Goal: Find specific page/section: Find specific page/section

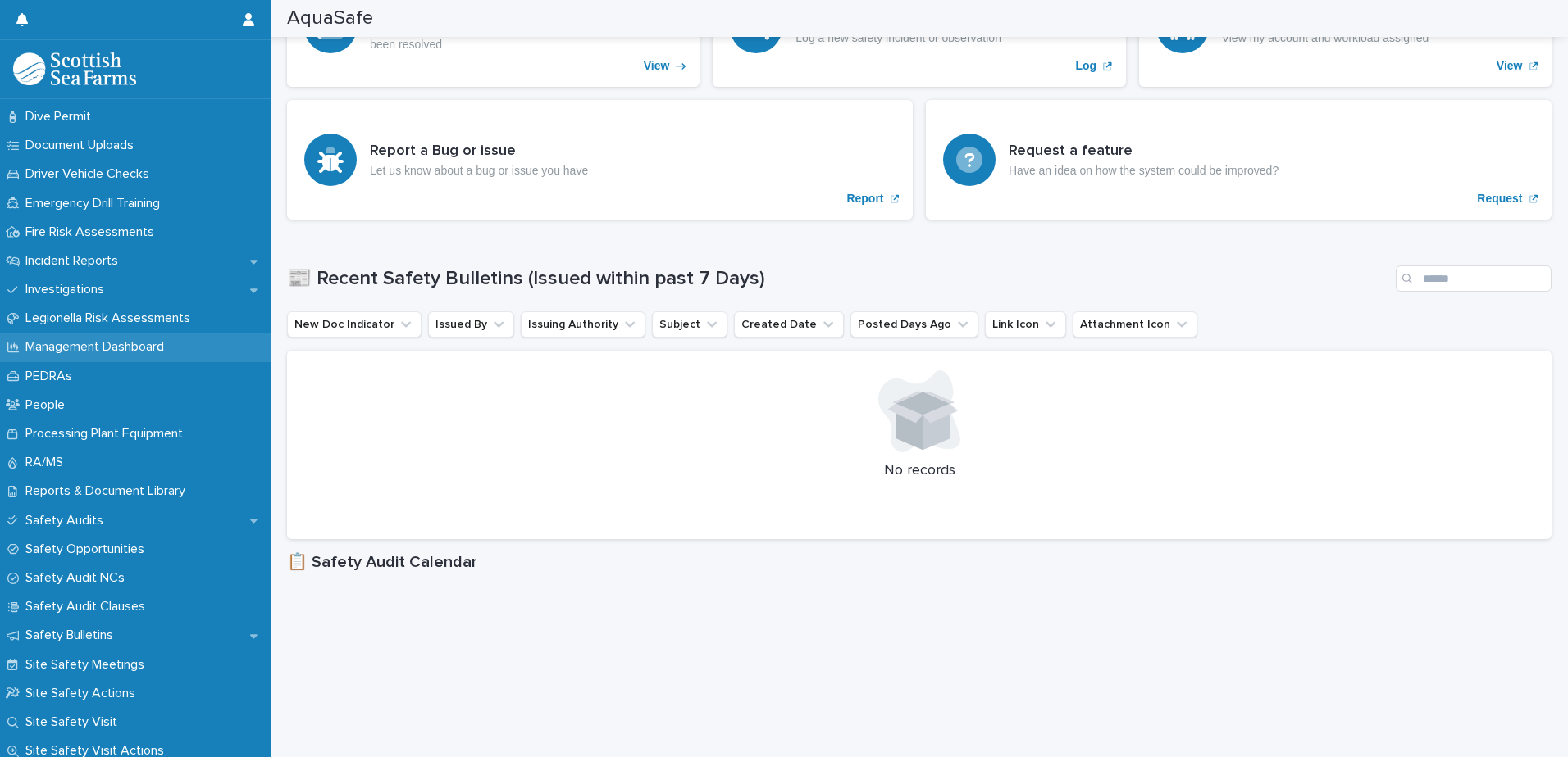
scroll to position [492, 0]
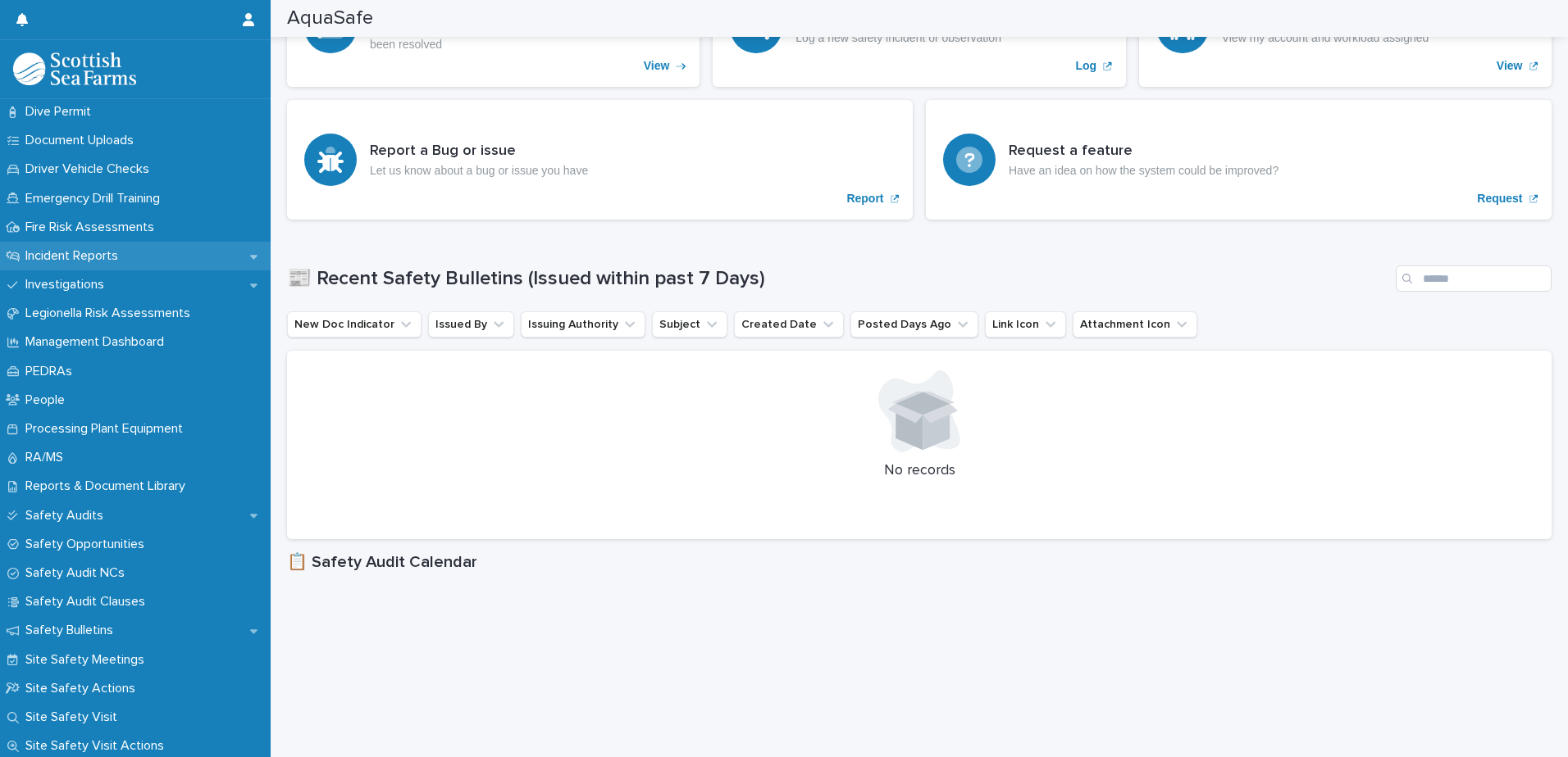
click at [113, 252] on p "Incident Reports" at bounding box center [75, 256] width 113 height 16
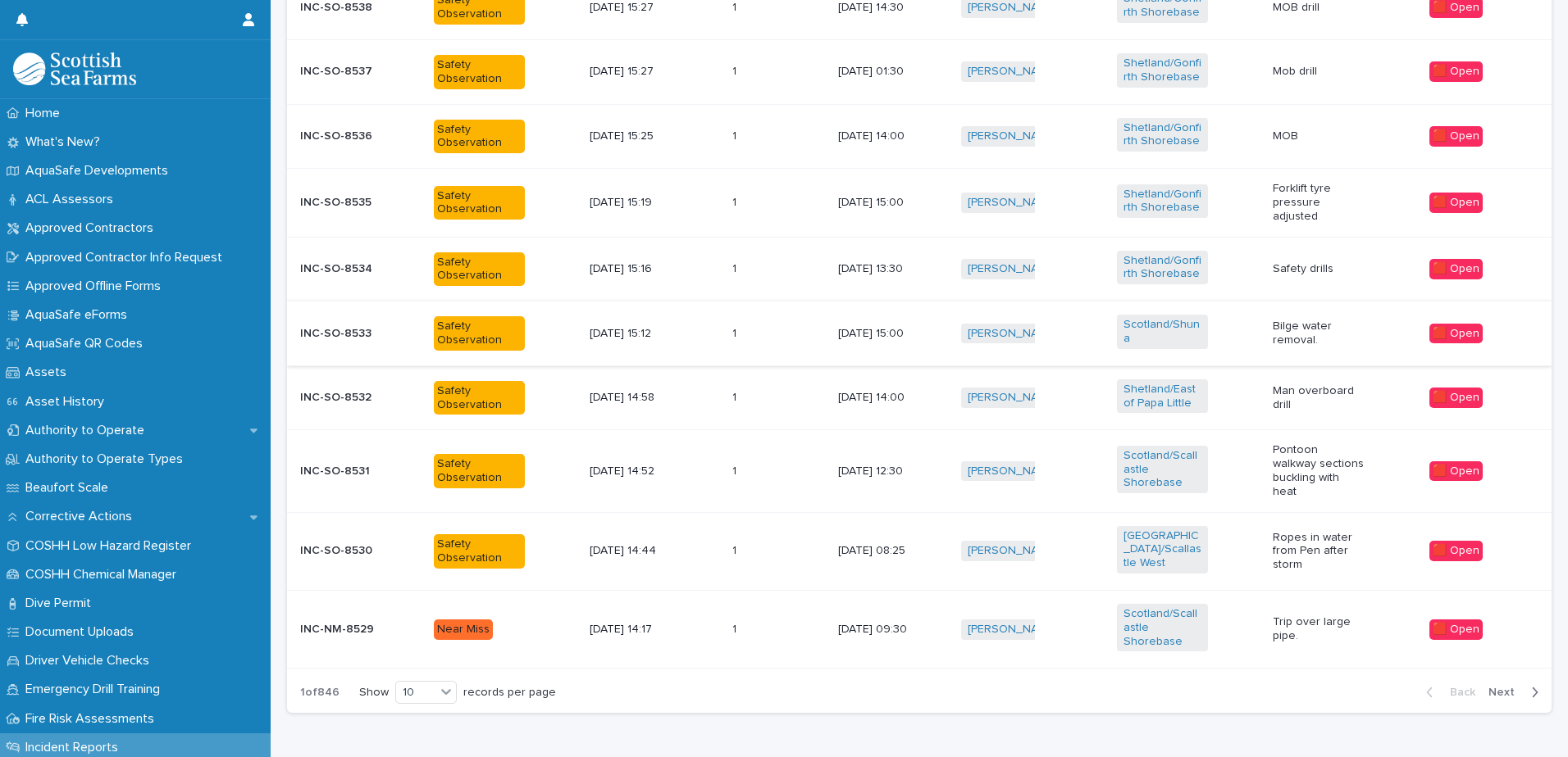
scroll to position [718, 0]
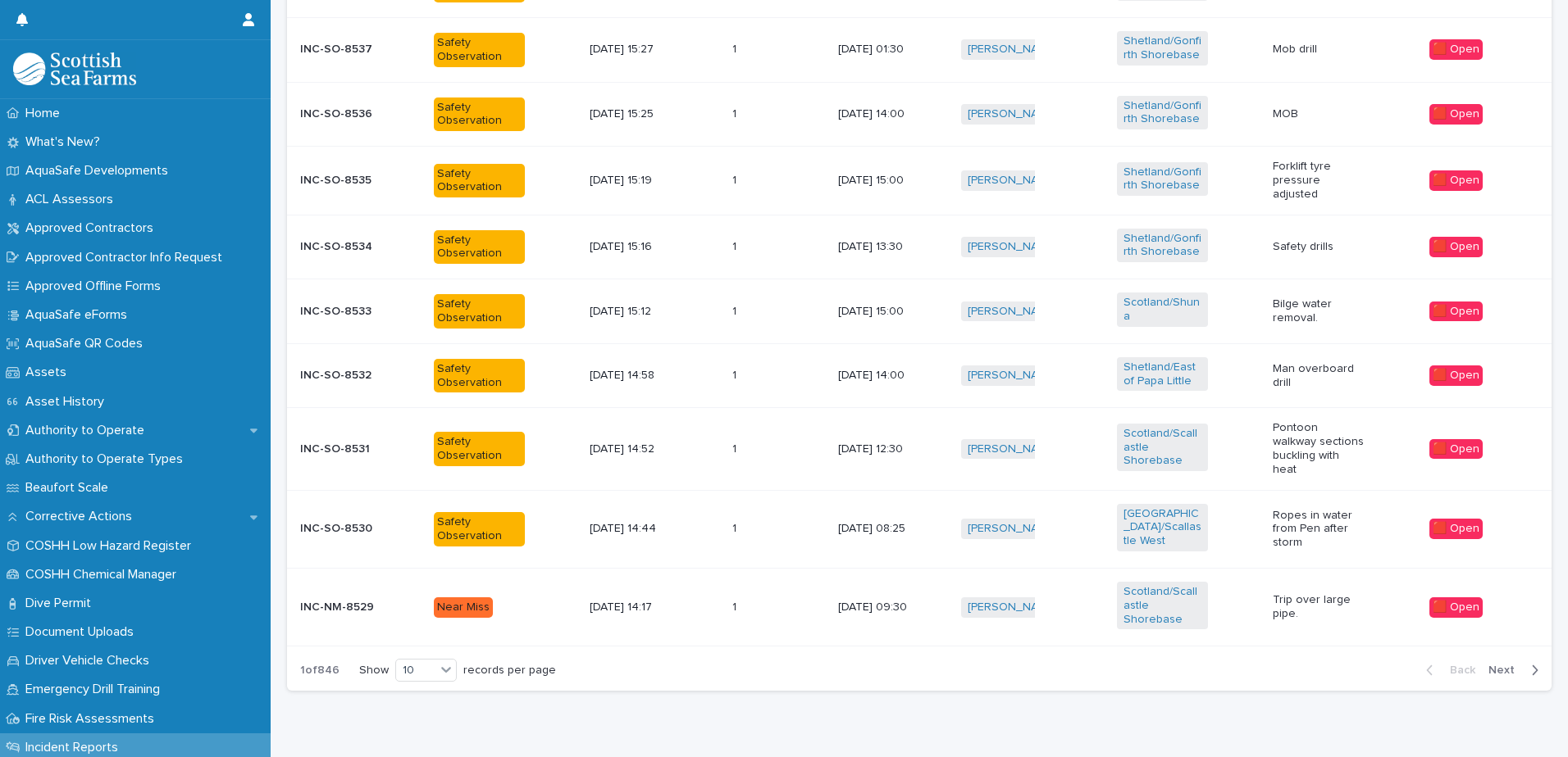
click at [1309, 432] on p "Pontoon walkway sections buckling with heat" at bounding box center [1318, 449] width 91 height 55
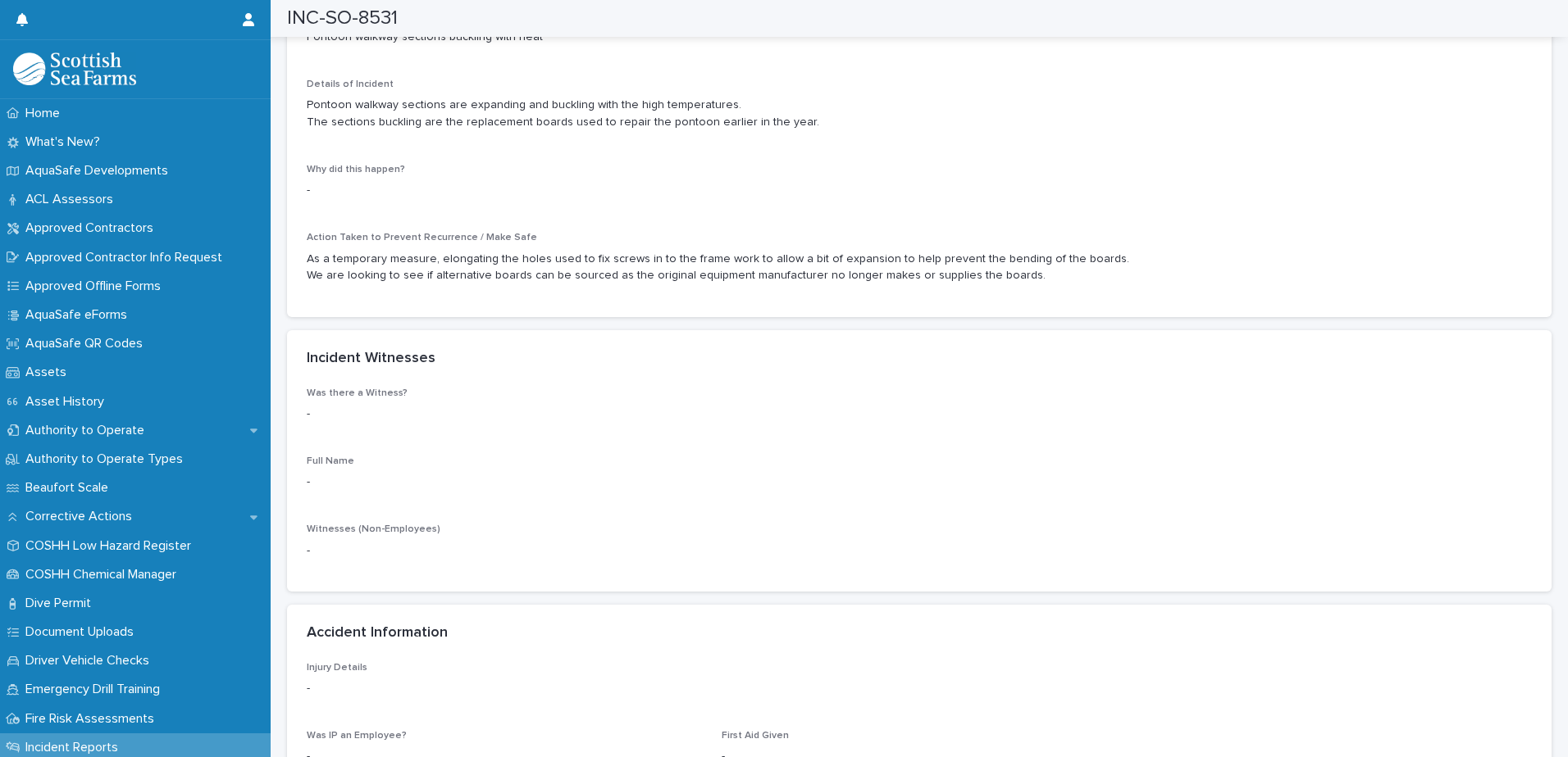
scroll to position [1147, 0]
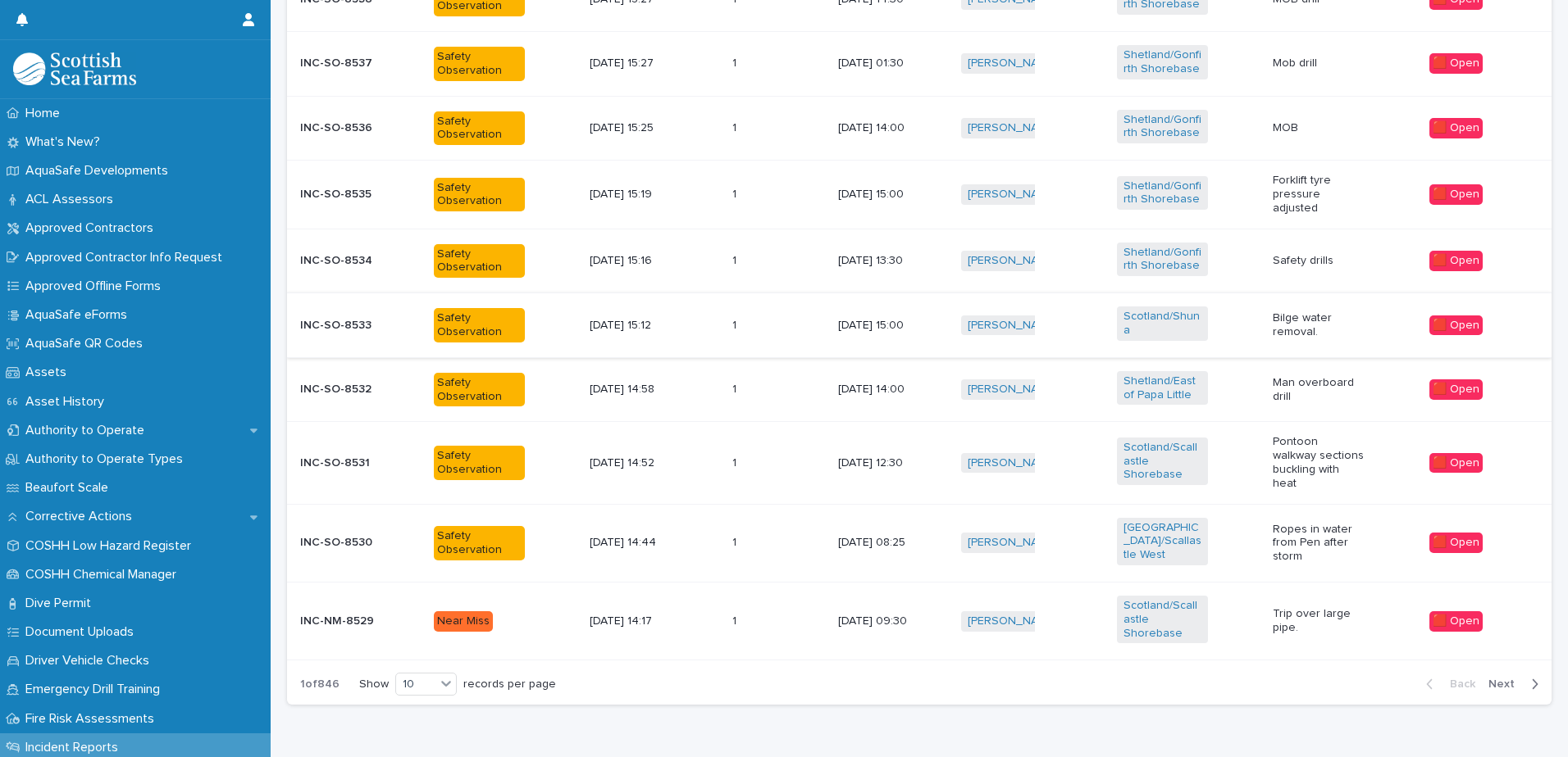
scroll to position [718, 0]
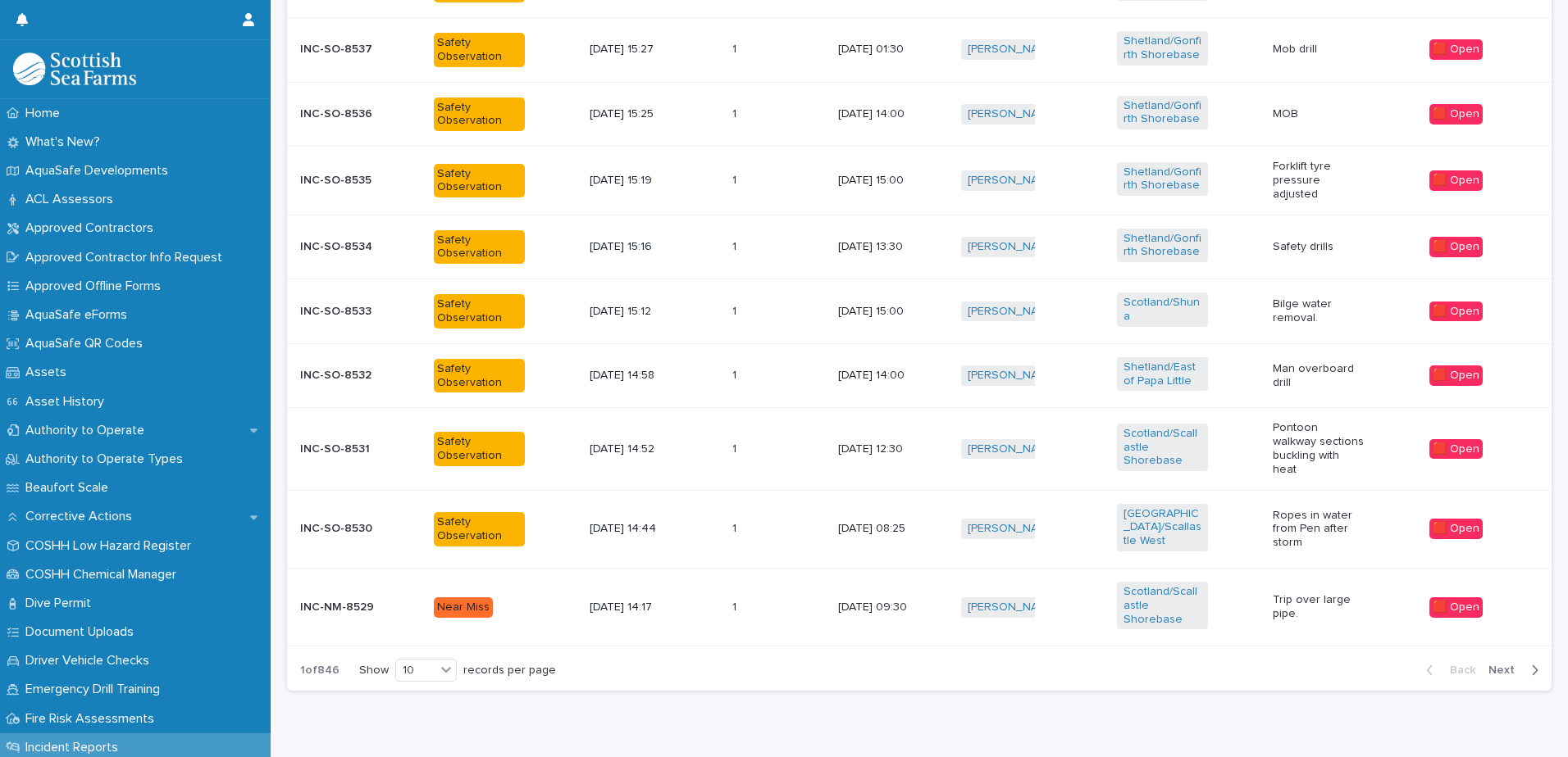
click at [1148, 717] on div "Loading... Saving… Loading... Saving… 30 🟧 15 -21 Days 86 🟩 0 - 7 Days 745 🟪 Pr…" at bounding box center [919, 116] width 1297 height 1340
click at [1499, 665] on span "Next" at bounding box center [1506, 670] width 36 height 12
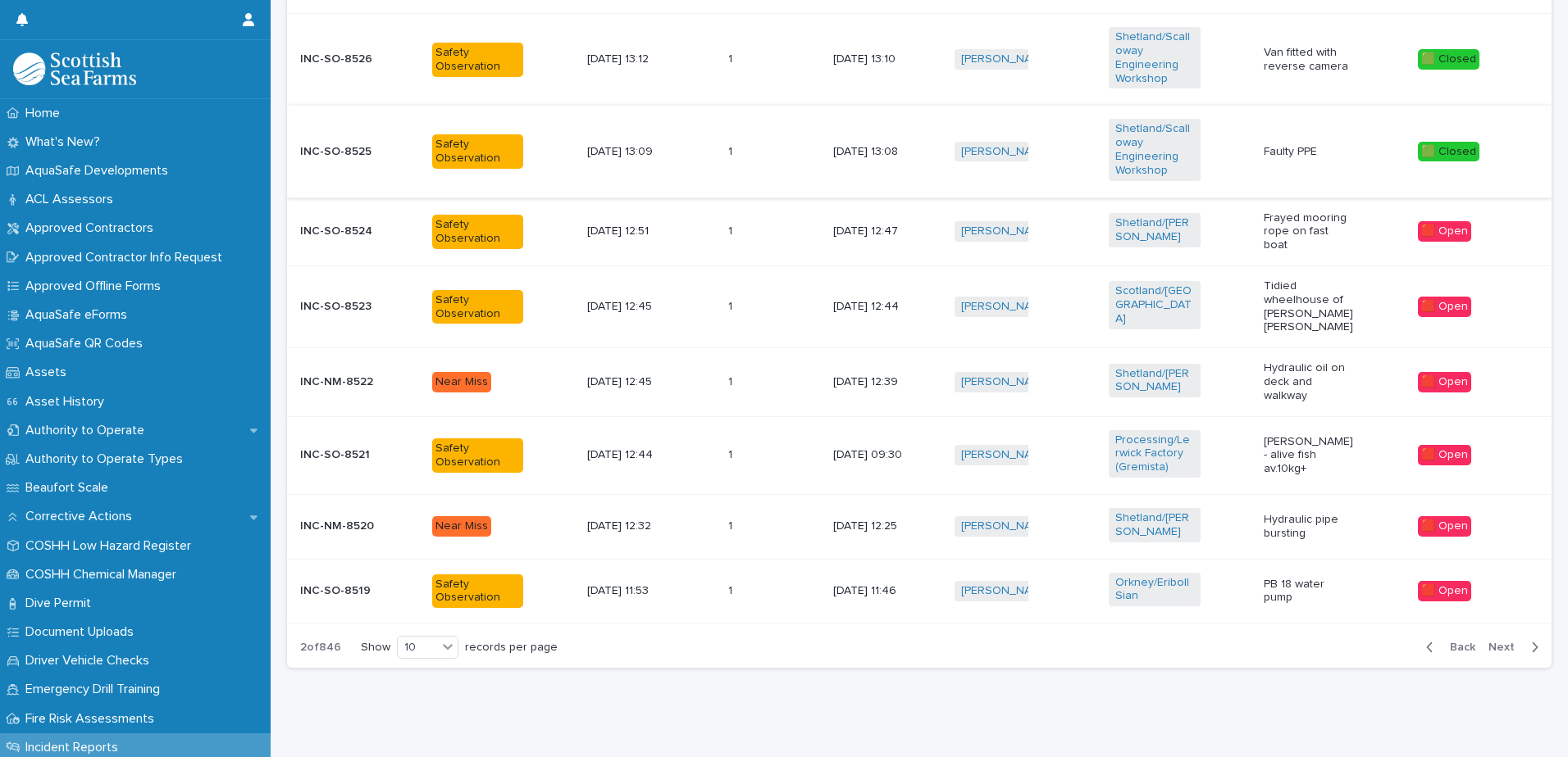
scroll to position [815, 0]
click at [1488, 641] on span "Next" at bounding box center [1506, 646] width 36 height 12
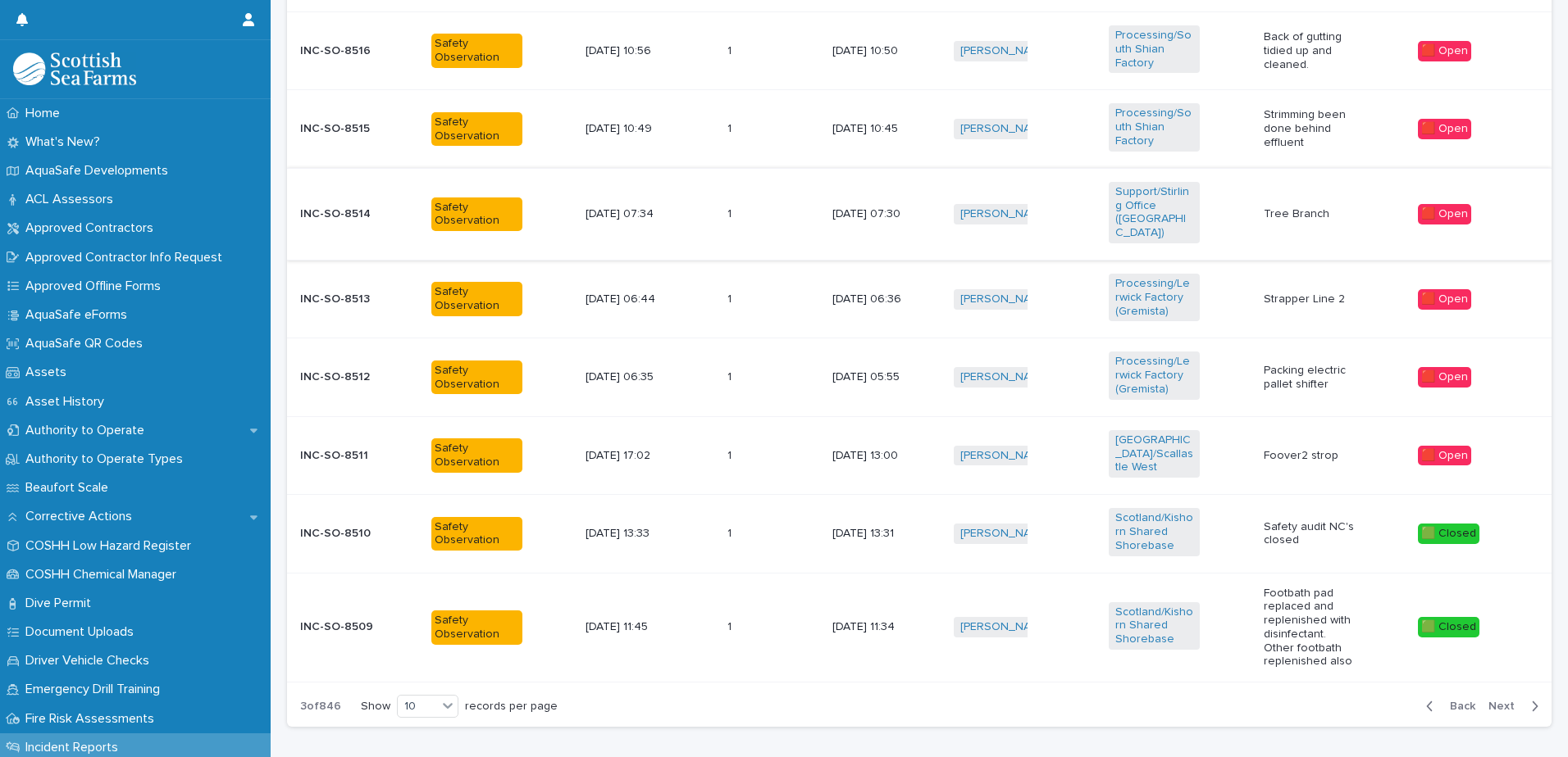
scroll to position [866, 0]
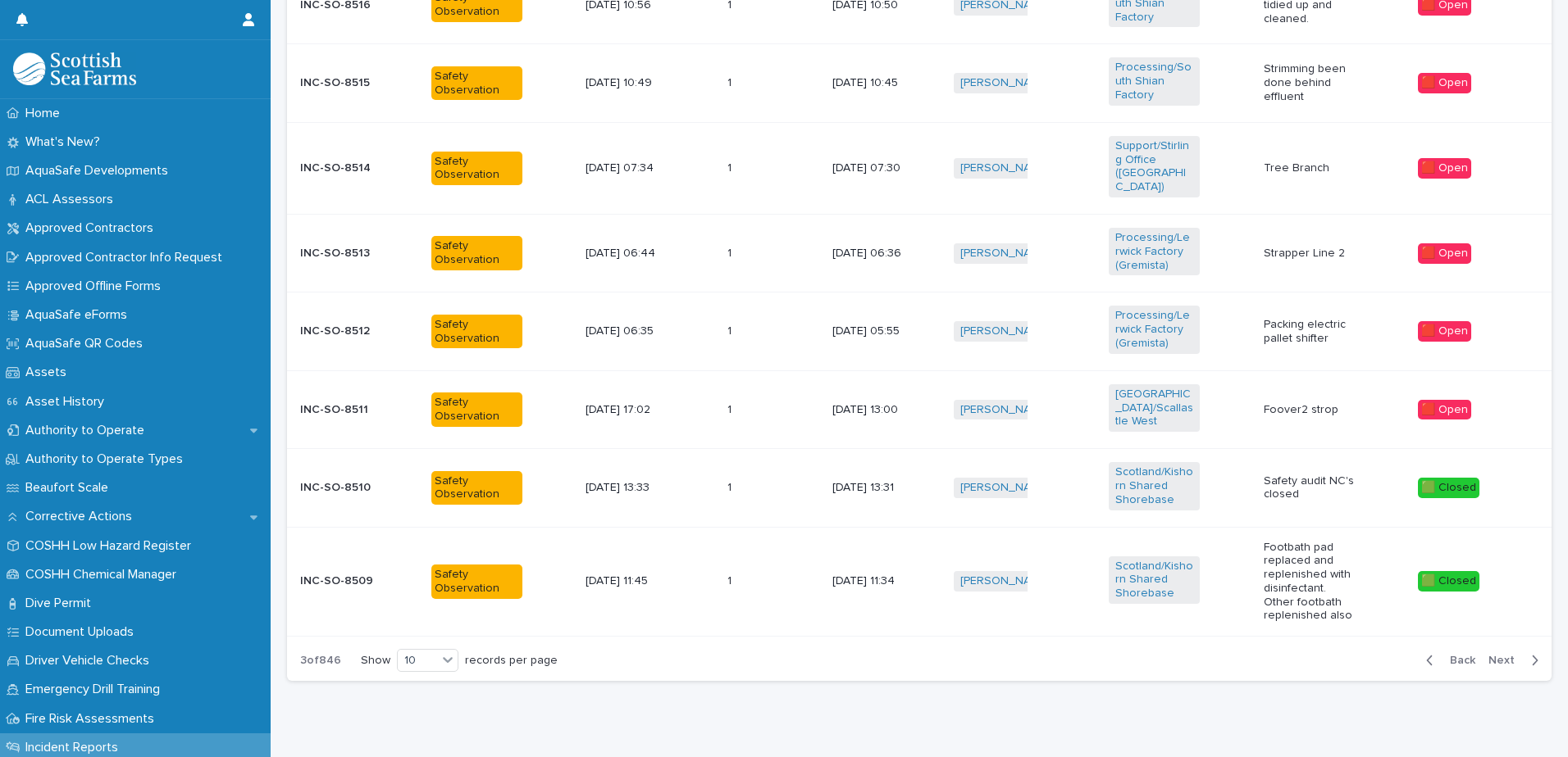
click at [1492, 655] on span "Next" at bounding box center [1506, 660] width 36 height 12
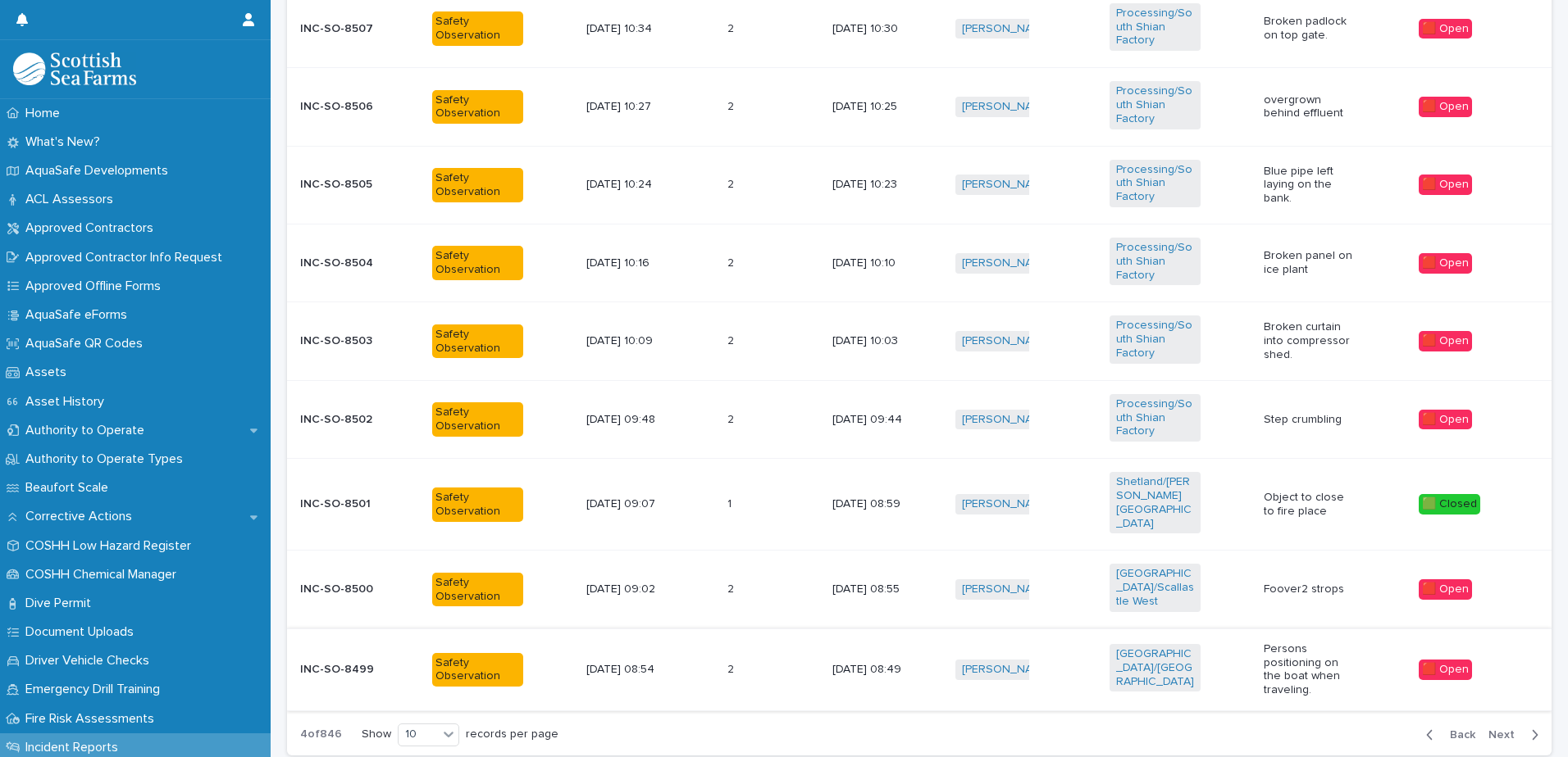
scroll to position [825, 0]
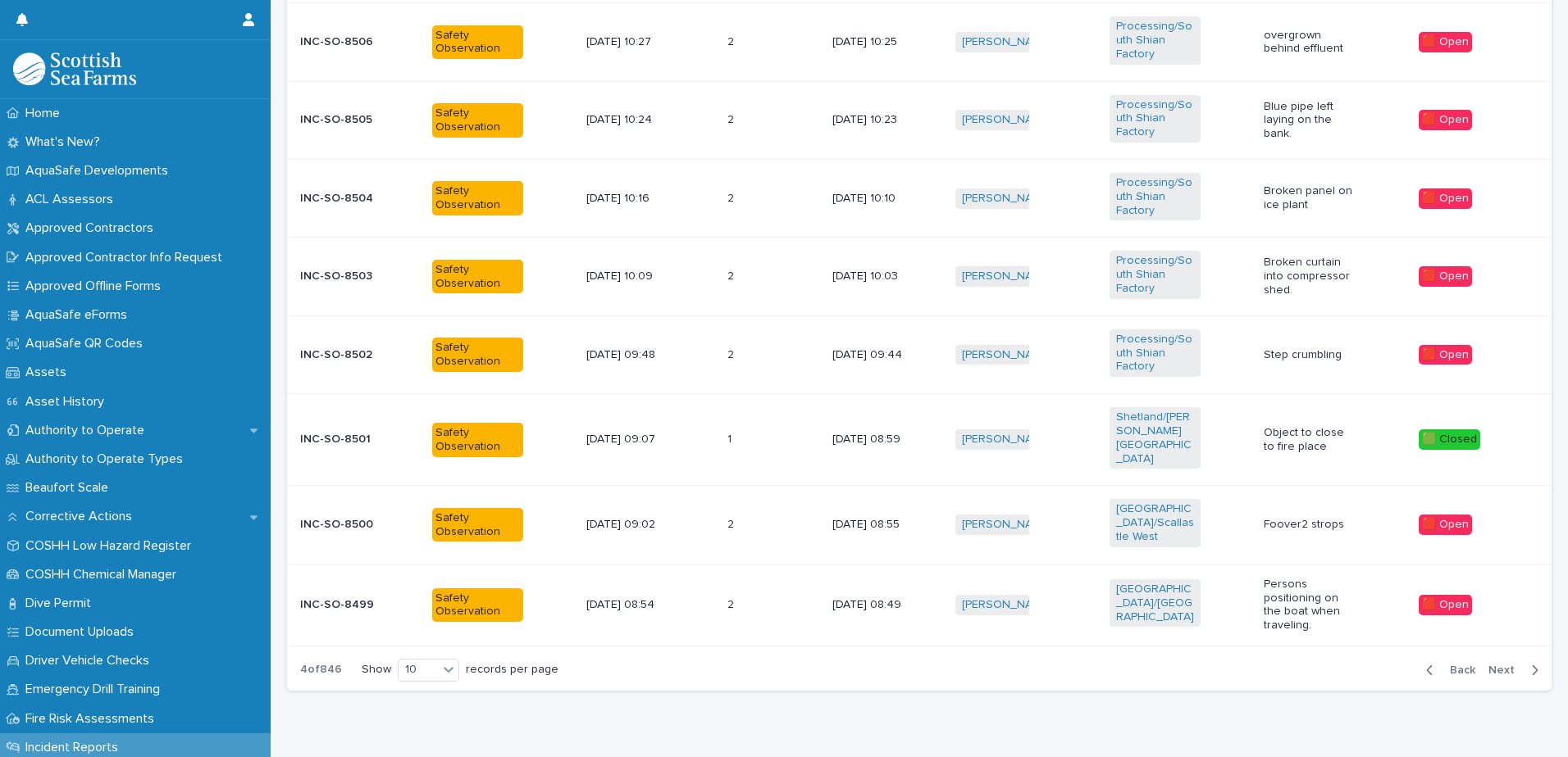
click at [1488, 665] on span "Next" at bounding box center [1506, 670] width 36 height 12
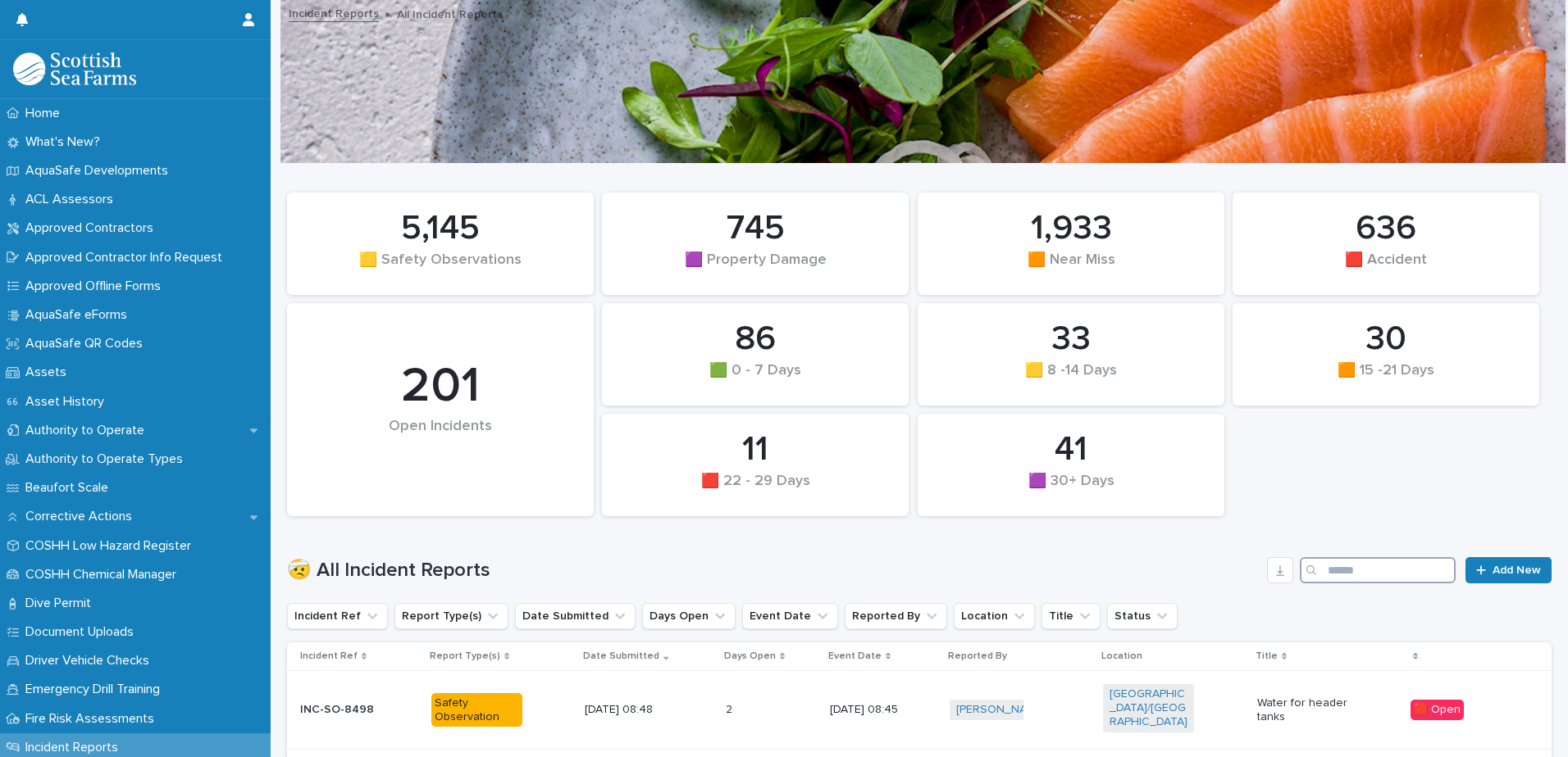
click at [1327, 572] on input "Search" at bounding box center [1378, 570] width 156 height 27
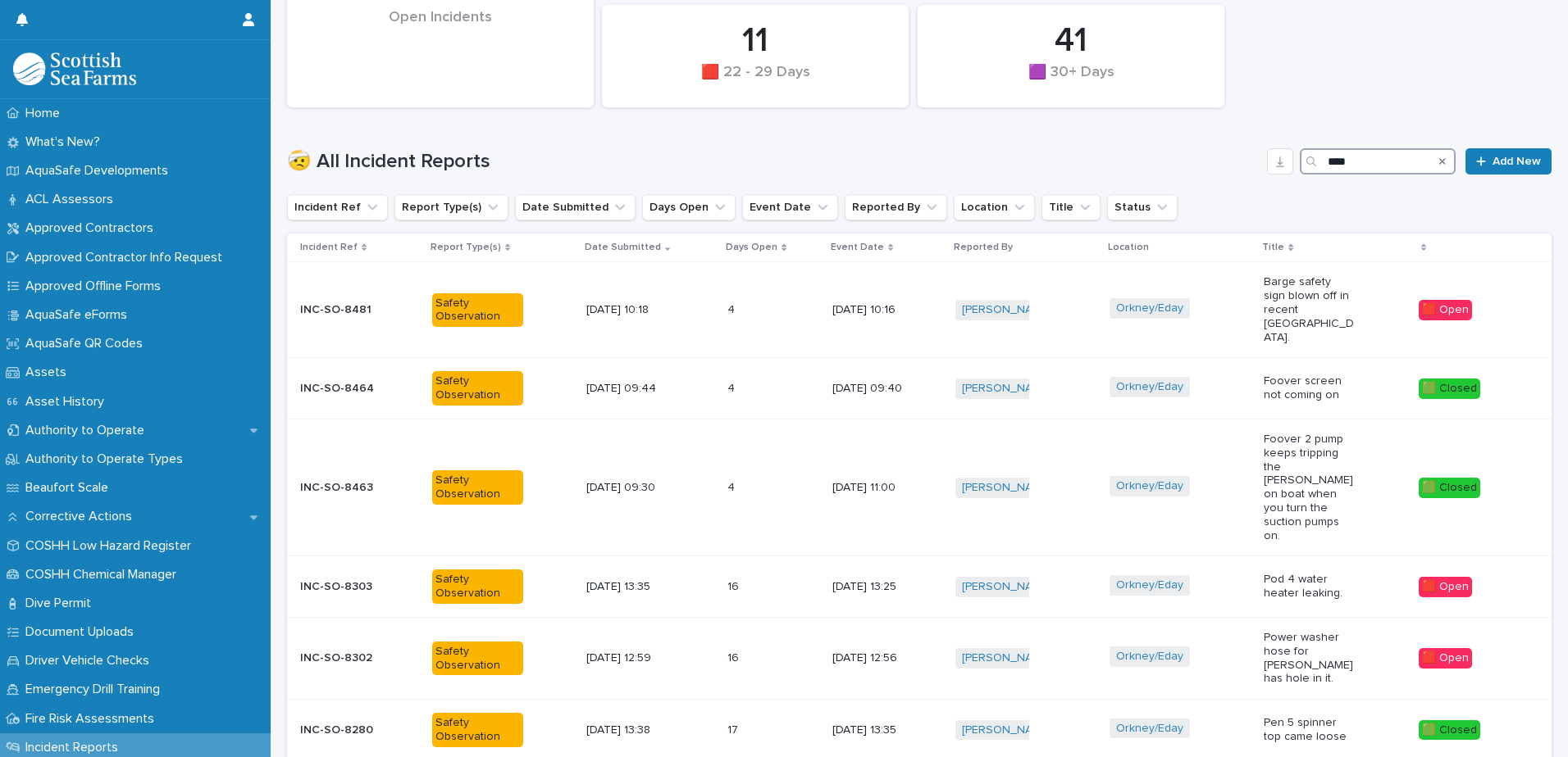
scroll to position [410, 0]
type input "****"
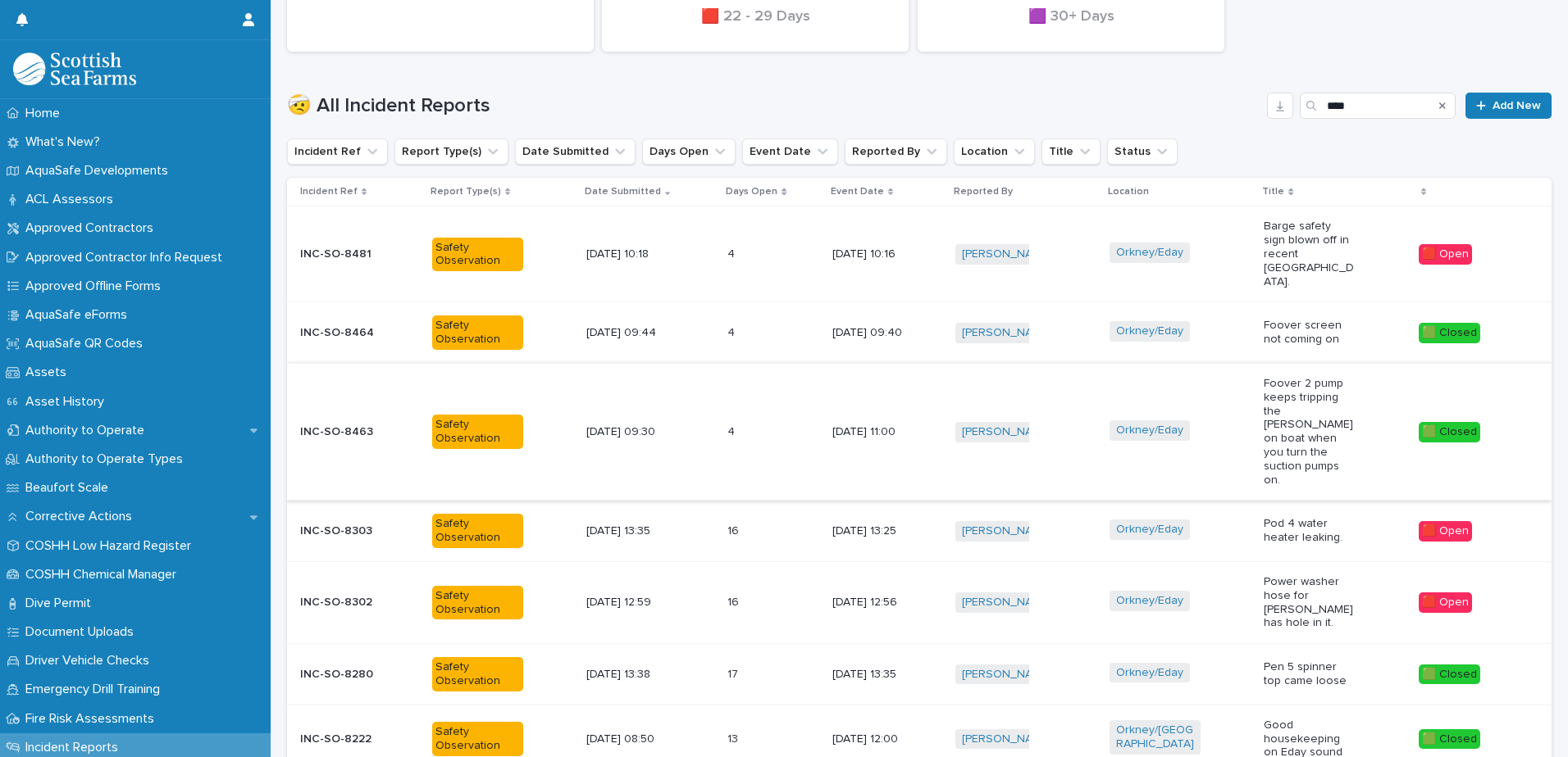
scroll to position [492, 0]
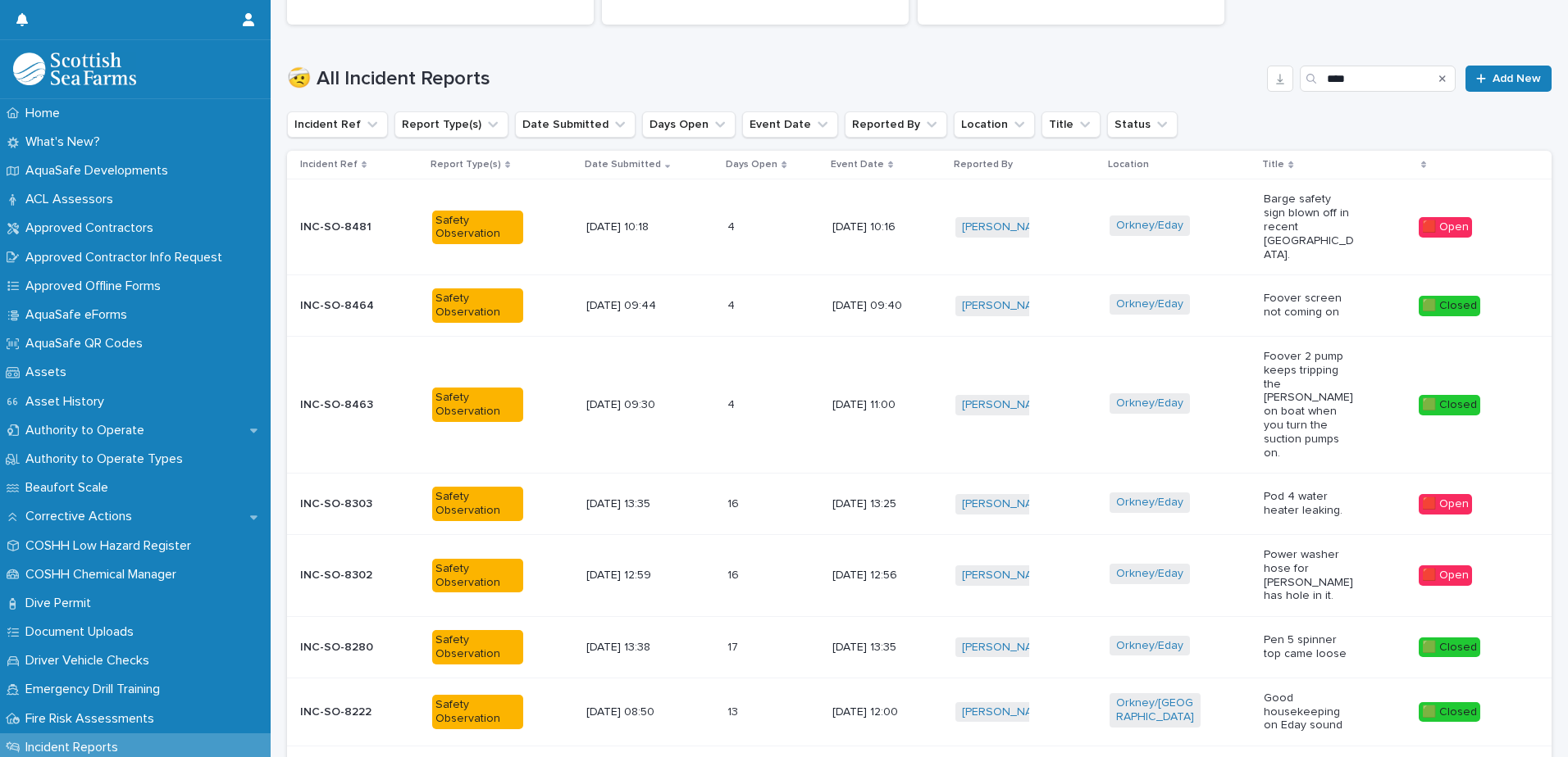
click at [854, 399] on p "[DATE] 11:00" at bounding box center [878, 405] width 91 height 14
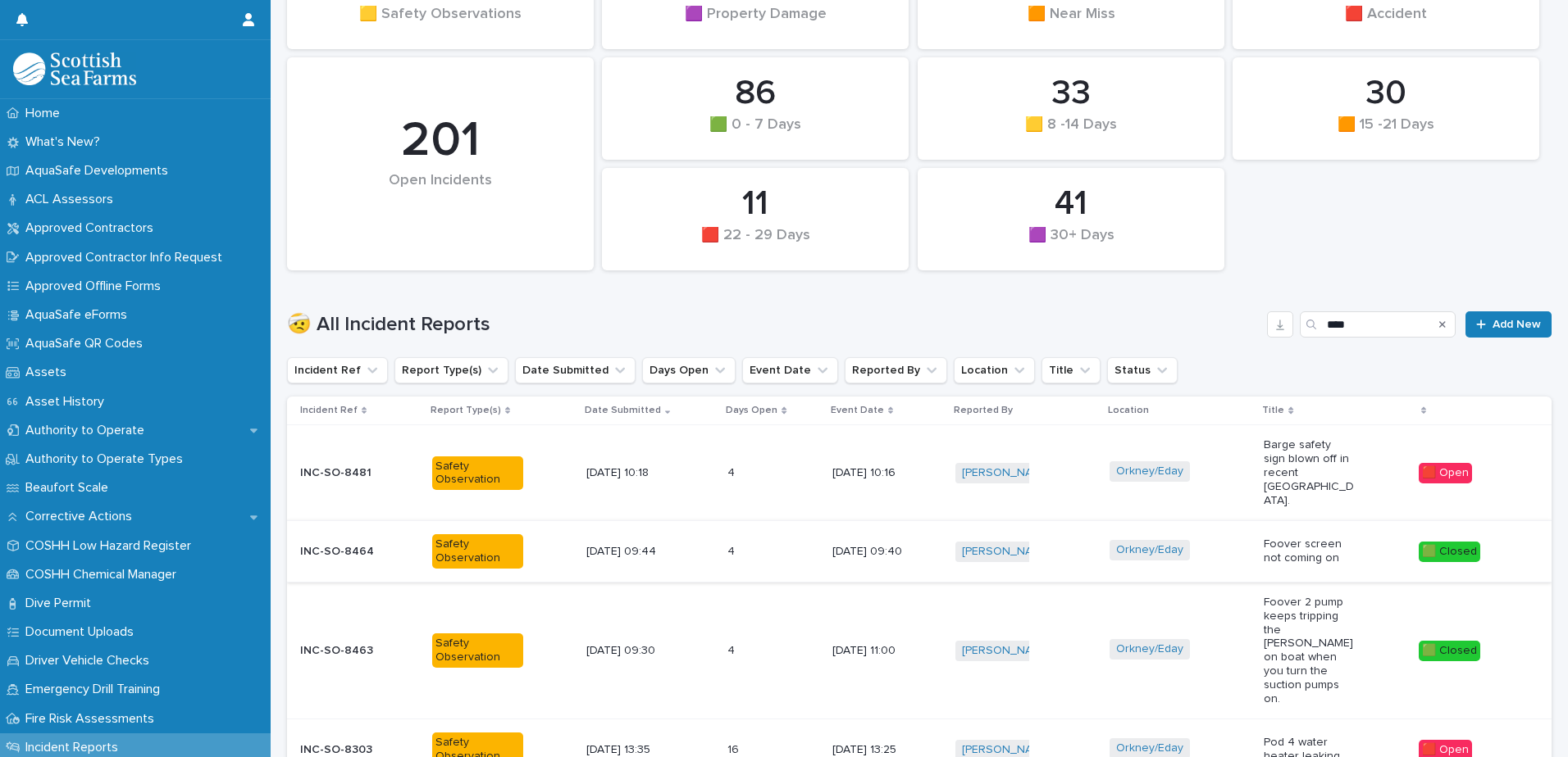
scroll to position [410, 0]
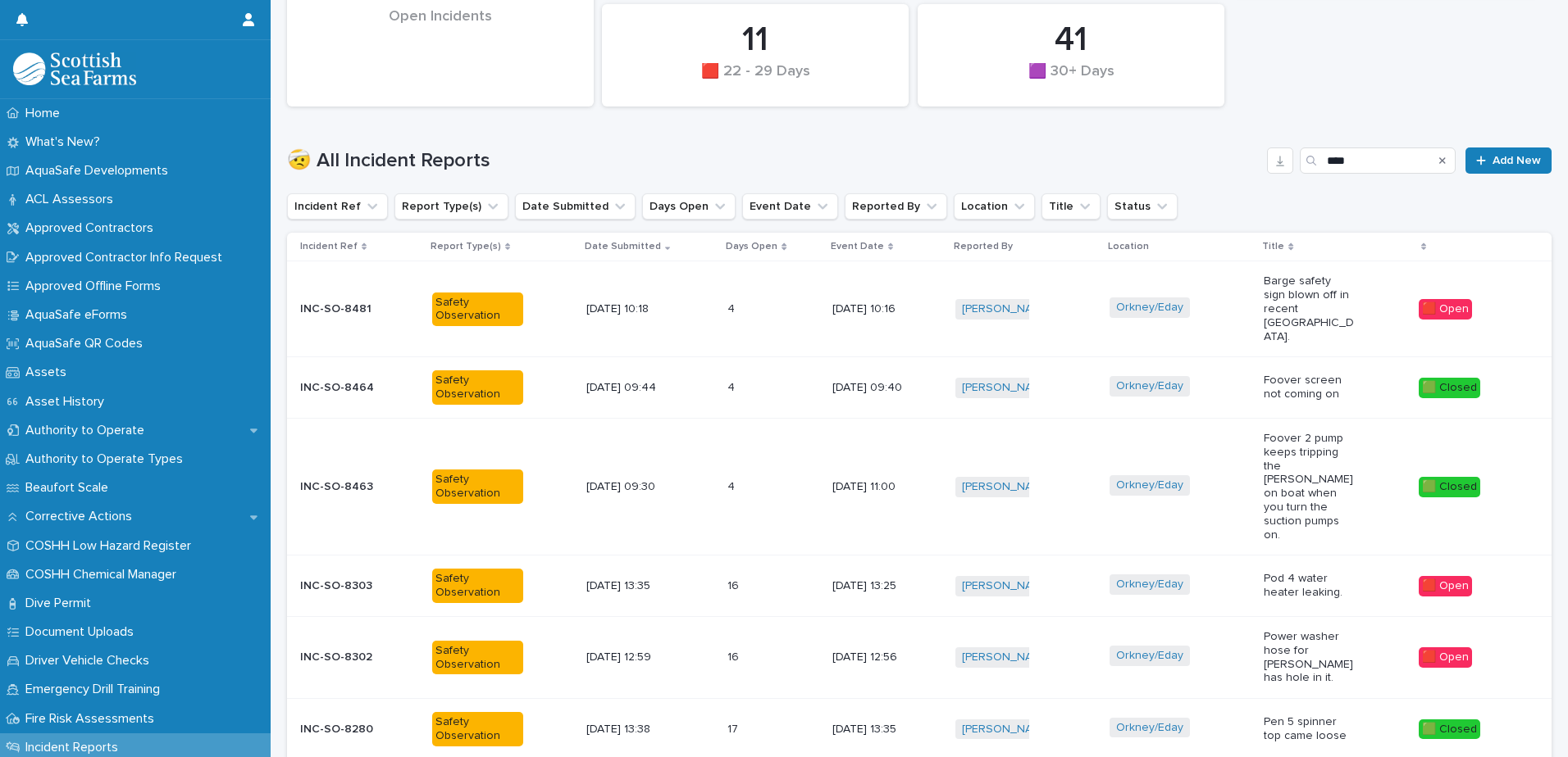
click at [789, 296] on div "4 4" at bounding box center [773, 310] width 91 height 27
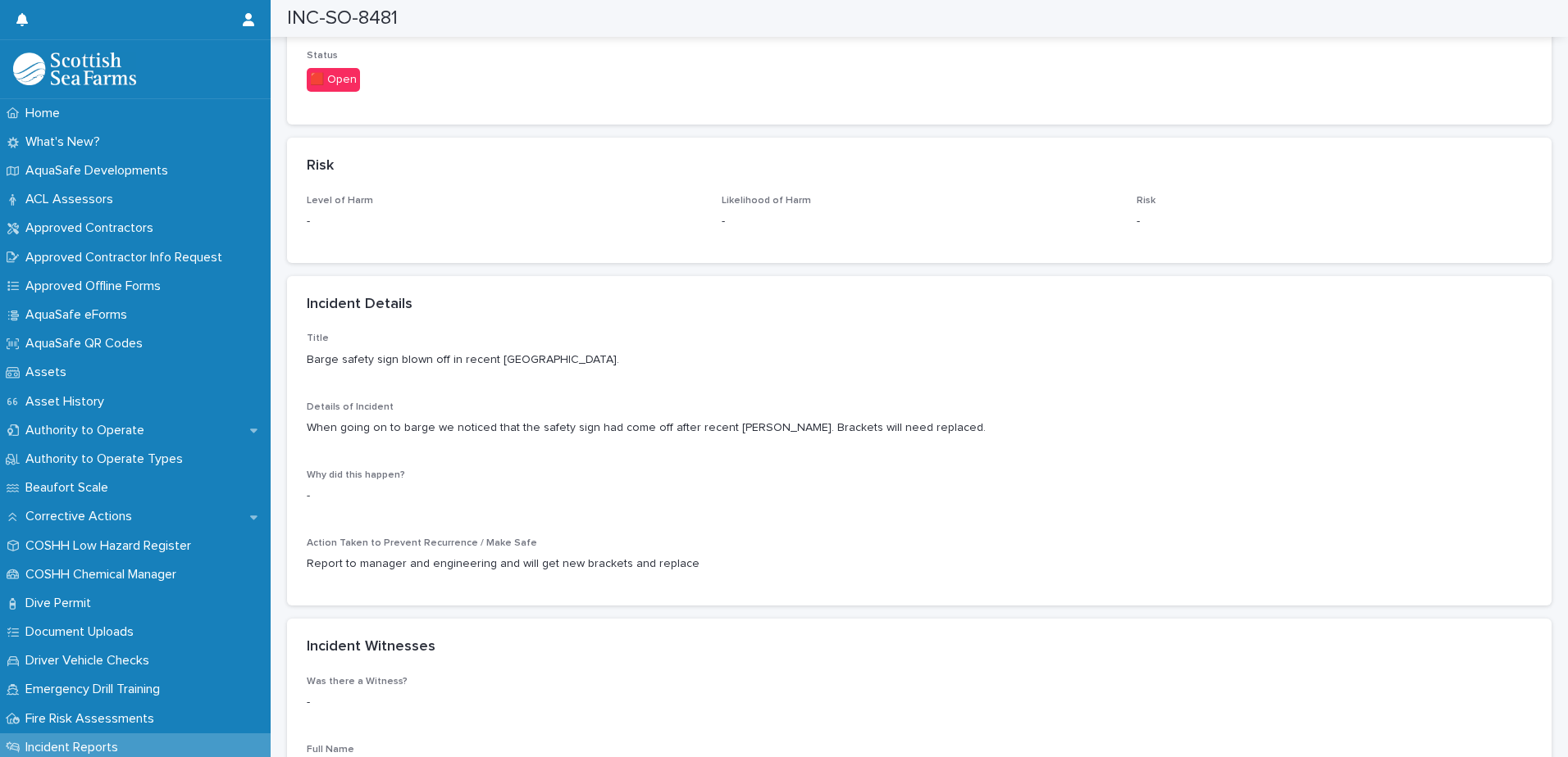
scroll to position [901, 0]
